Goal: Task Accomplishment & Management: Manage account settings

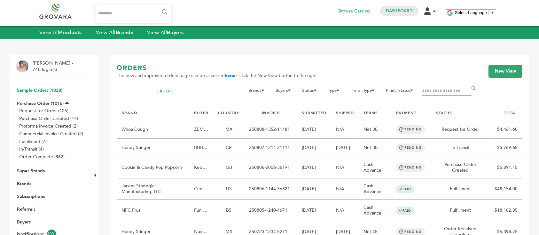
click at [53, 87] on link "Sample Orders (1028)" at bounding box center [39, 90] width 45 height 6
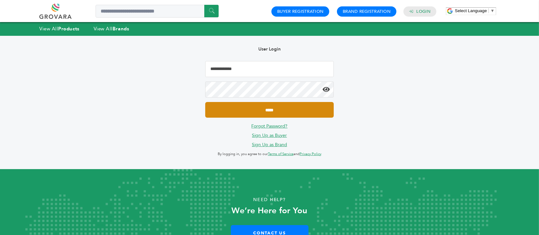
type input "**********"
click at [265, 105] on input "*****" at bounding box center [269, 110] width 129 height 16
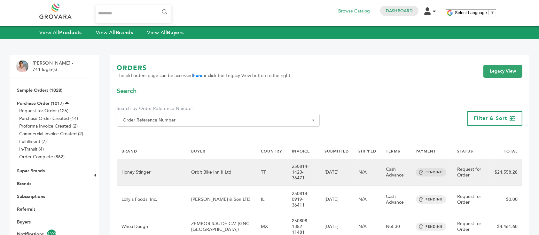
scroll to position [49, 0]
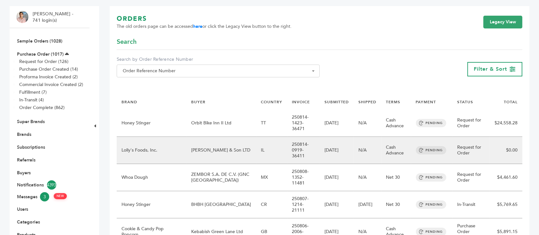
click at [209, 143] on td "[PERSON_NAME] & Son LTD" at bounding box center [221, 150] width 70 height 27
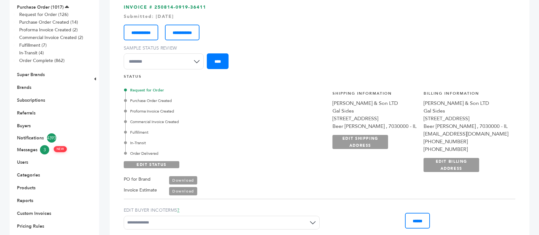
scroll to position [82, 0]
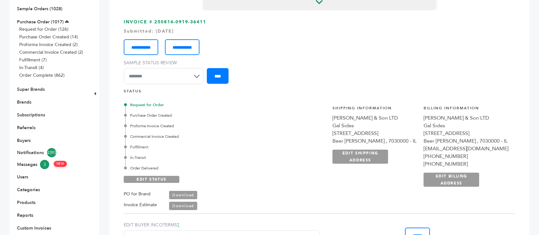
drag, startPoint x: 154, startPoint y: 20, endPoint x: 229, endPoint y: 22, distance: 75.8
click at [229, 22] on h3 "**********" at bounding box center [320, 54] width 392 height 70
copy h3 "250814-0919-36411"
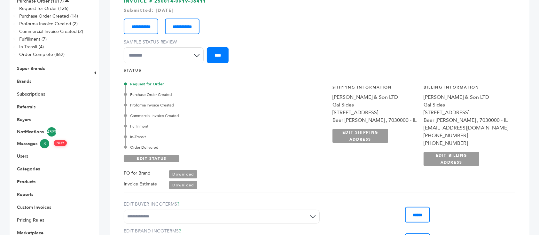
scroll to position [0, 0]
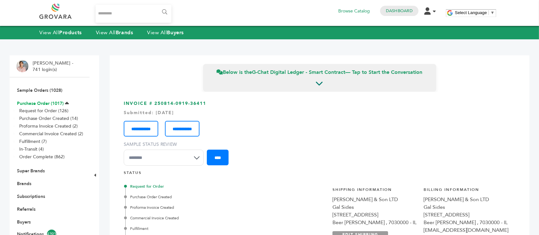
click at [47, 103] on link "Purchase Order (1017)" at bounding box center [40, 103] width 47 height 6
click at [396, 10] on link "Dashboard" at bounding box center [399, 11] width 27 height 6
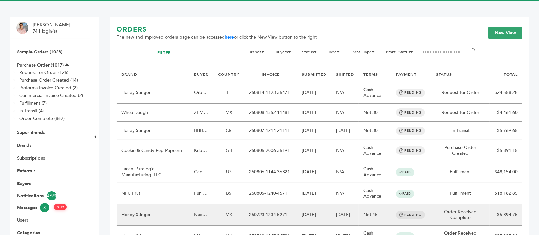
scroll to position [35, 0]
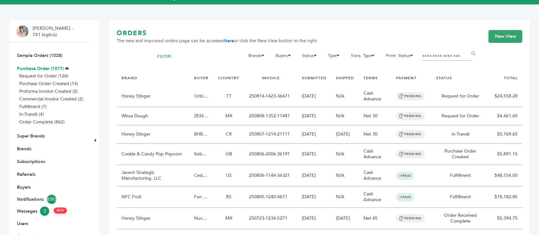
click at [40, 67] on link "Purchase Order (1017)" at bounding box center [40, 69] width 47 height 6
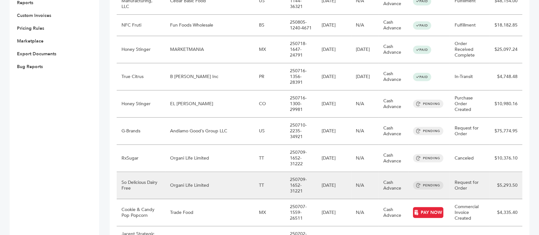
scroll to position [294, 0]
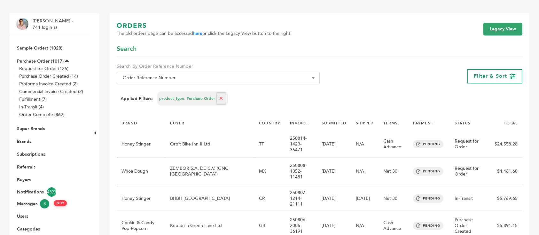
scroll to position [42, 0]
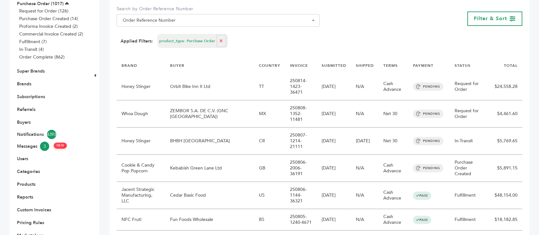
scroll to position [88, 0]
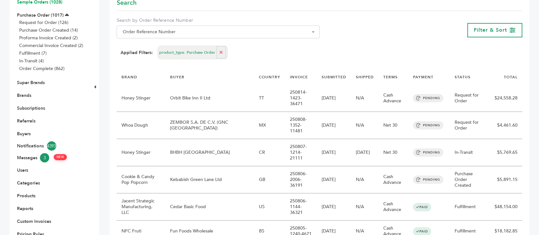
click at [45, 0] on link "Sample Orders (1028)" at bounding box center [39, 2] width 45 height 6
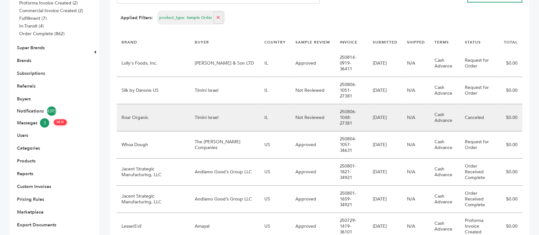
scroll to position [125, 0]
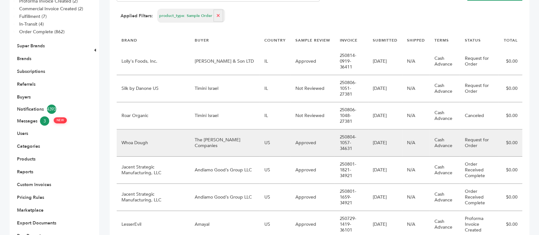
click at [220, 130] on td "The [PERSON_NAME] Companies" at bounding box center [224, 143] width 69 height 27
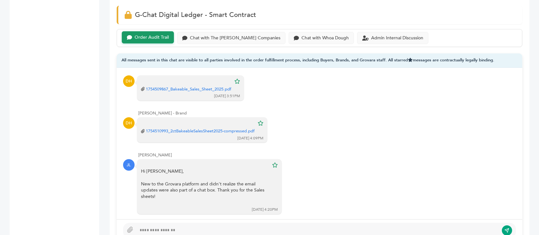
scroll to position [357, 0]
